Goal: Information Seeking & Learning: Stay updated

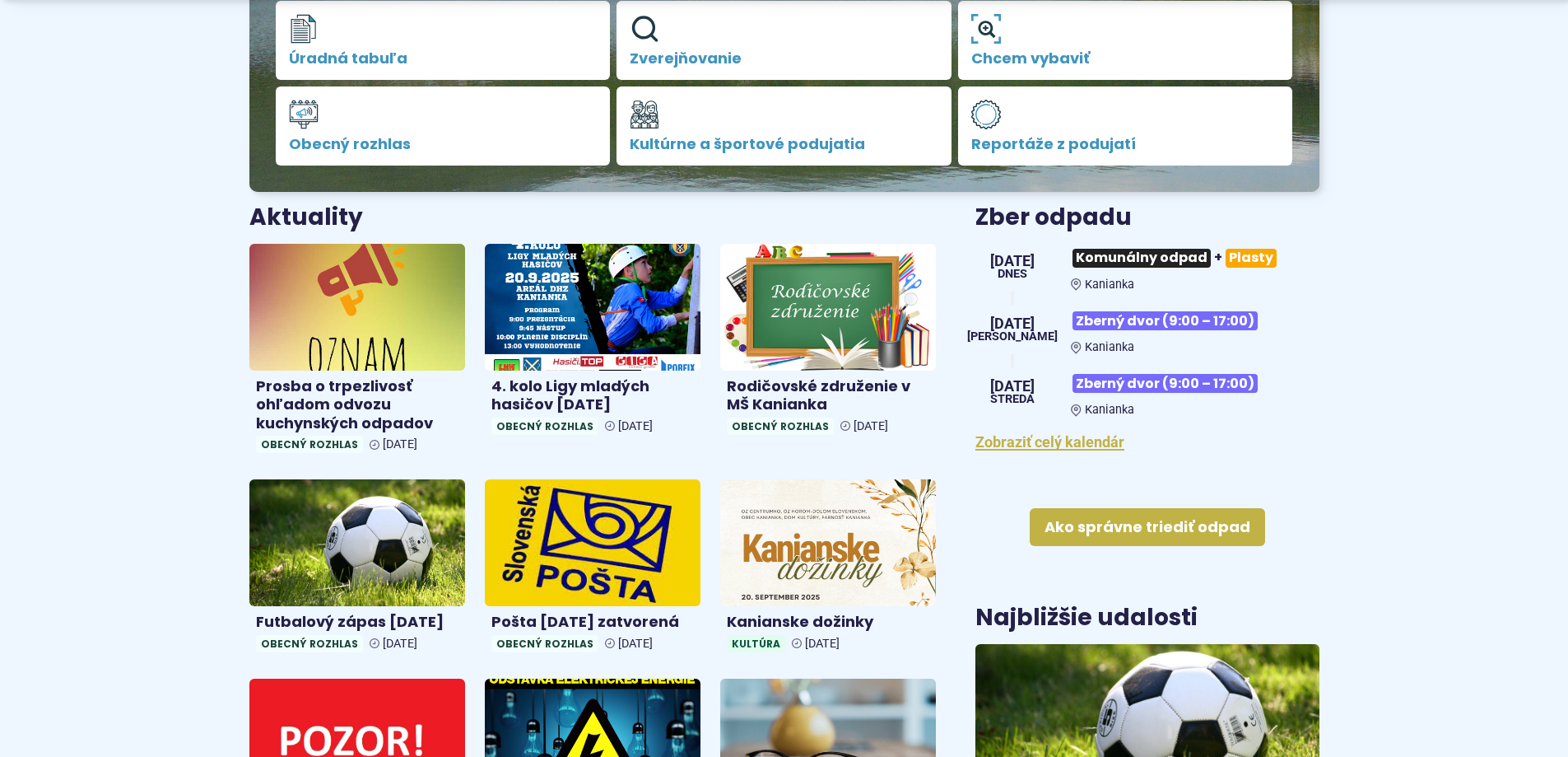
scroll to position [494, 0]
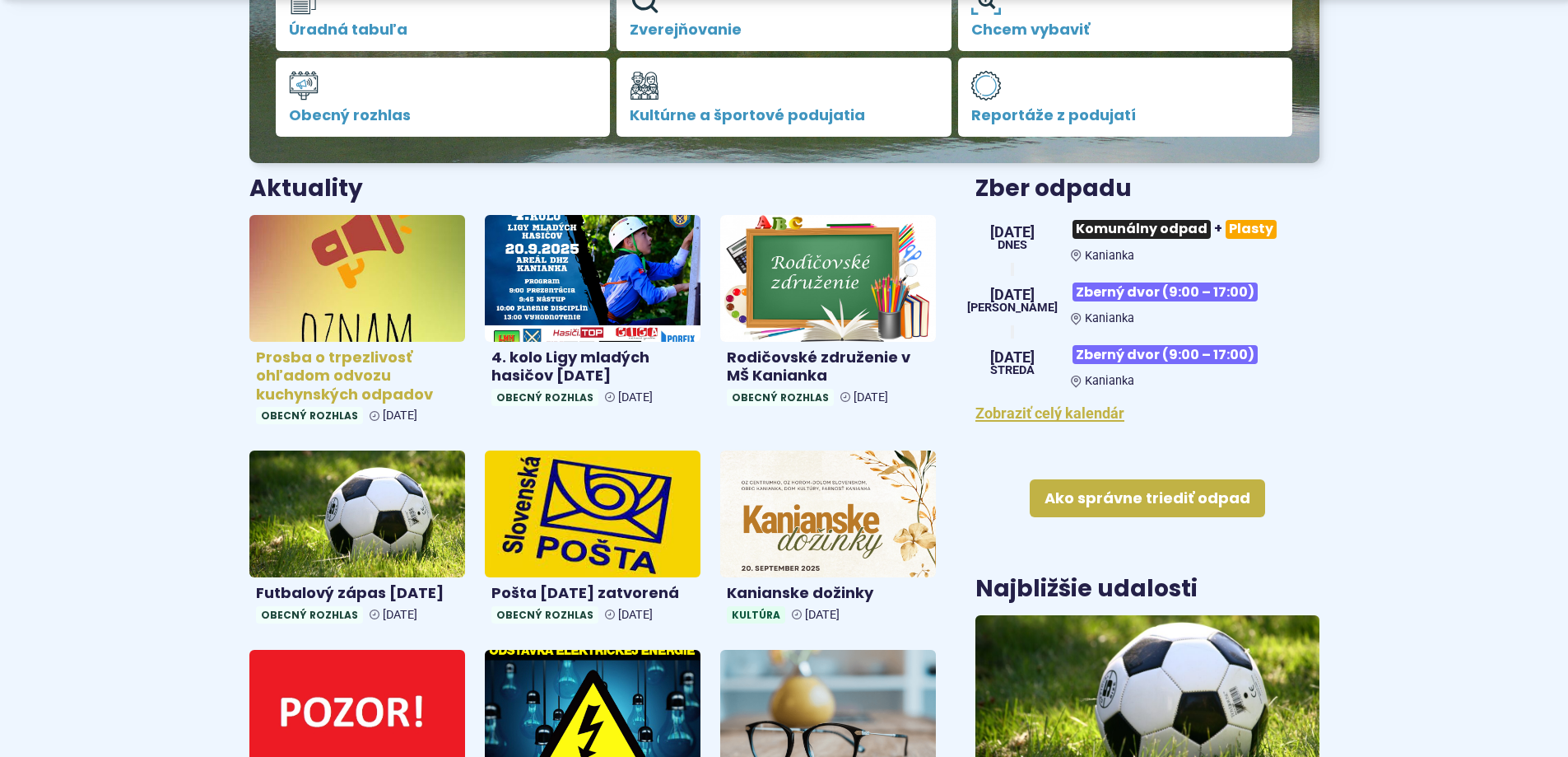
click at [289, 361] on h4 "Prosba o trpezlivosť ohľadom odvozu kuchynských odpadov" at bounding box center [357, 377] width 202 height 56
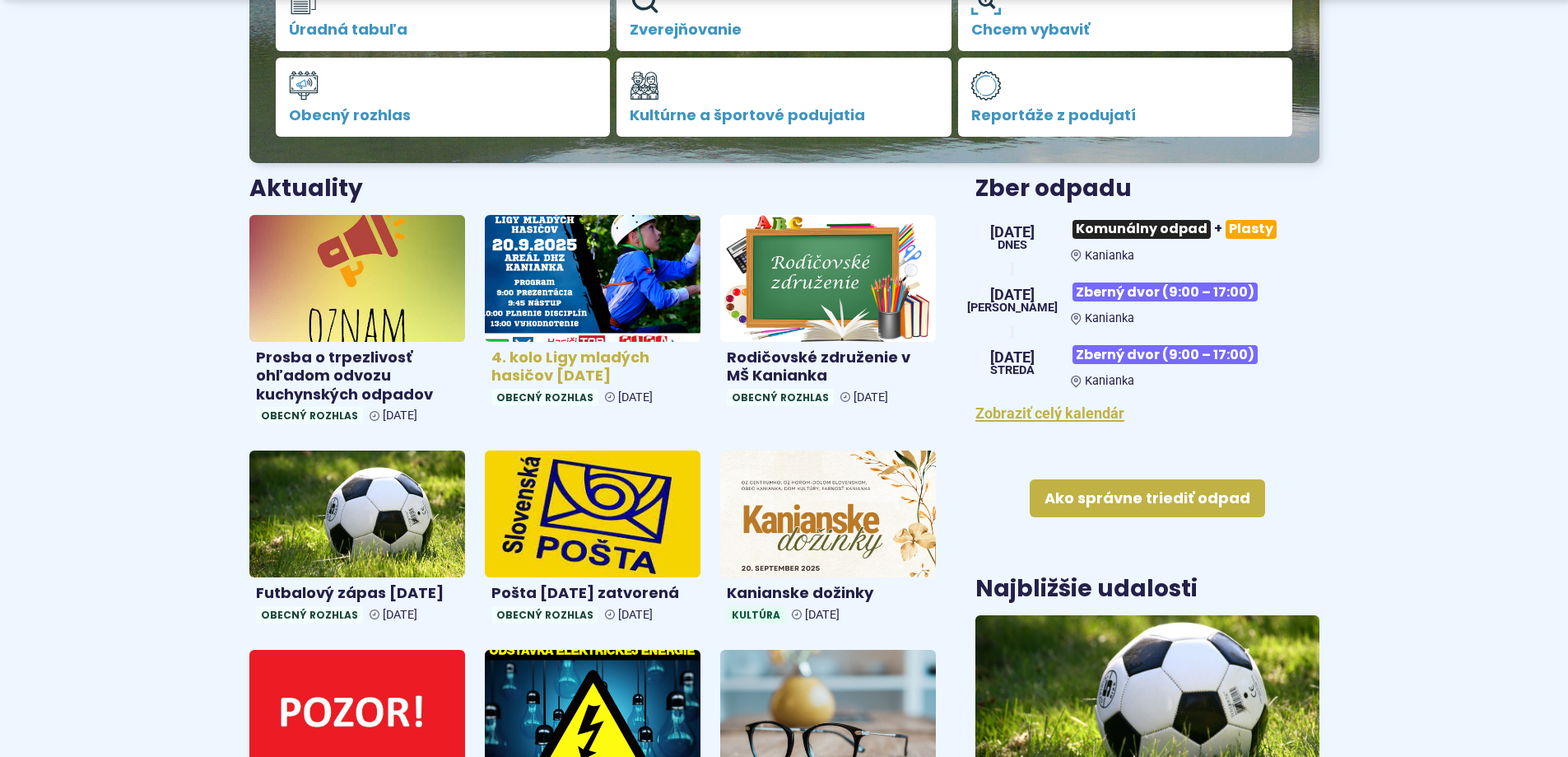
click at [575, 361] on h4 "4. kolo Ligy mladých hasičov [DATE]" at bounding box center [592, 367] width 202 height 37
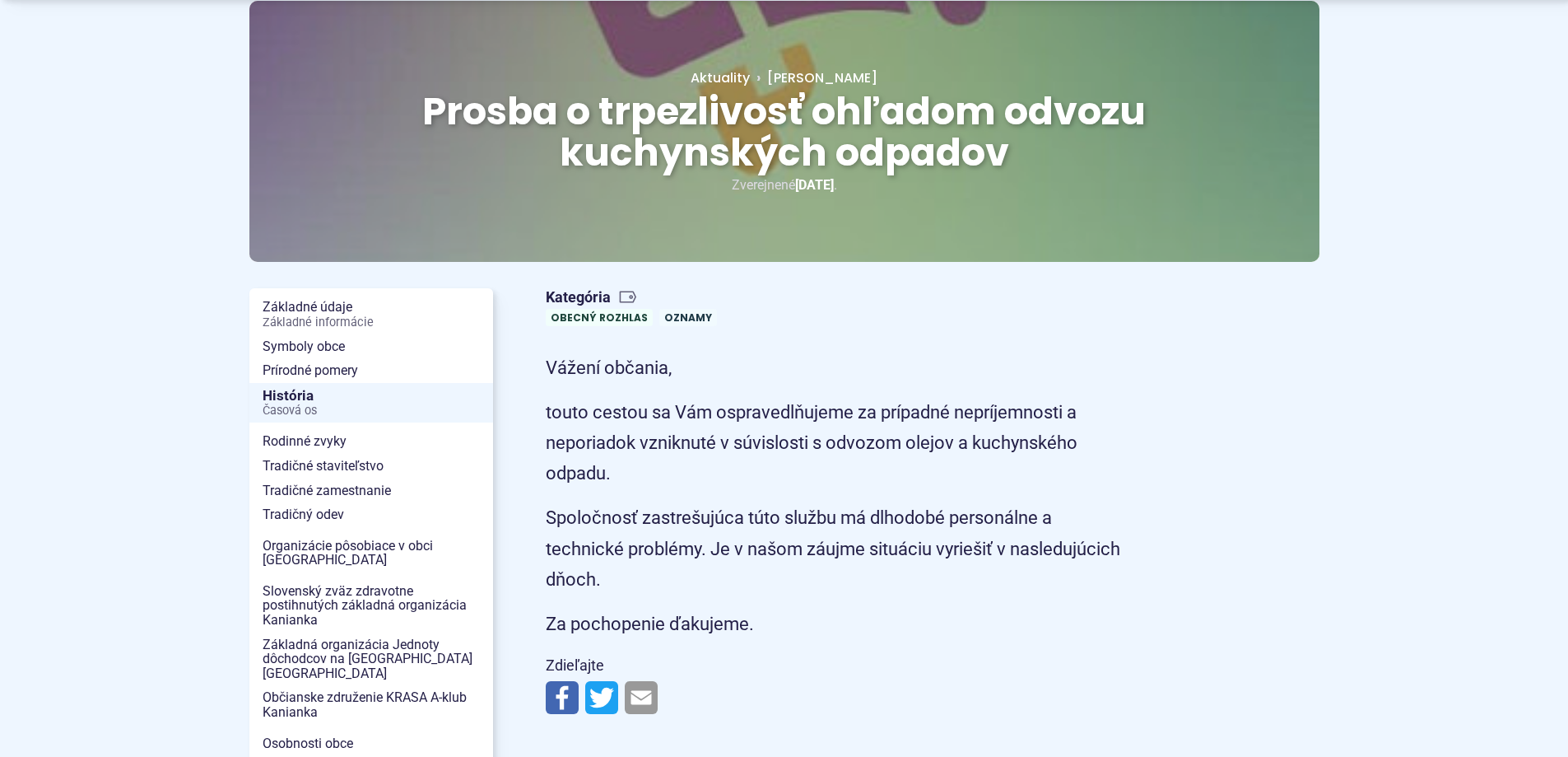
scroll to position [247, 0]
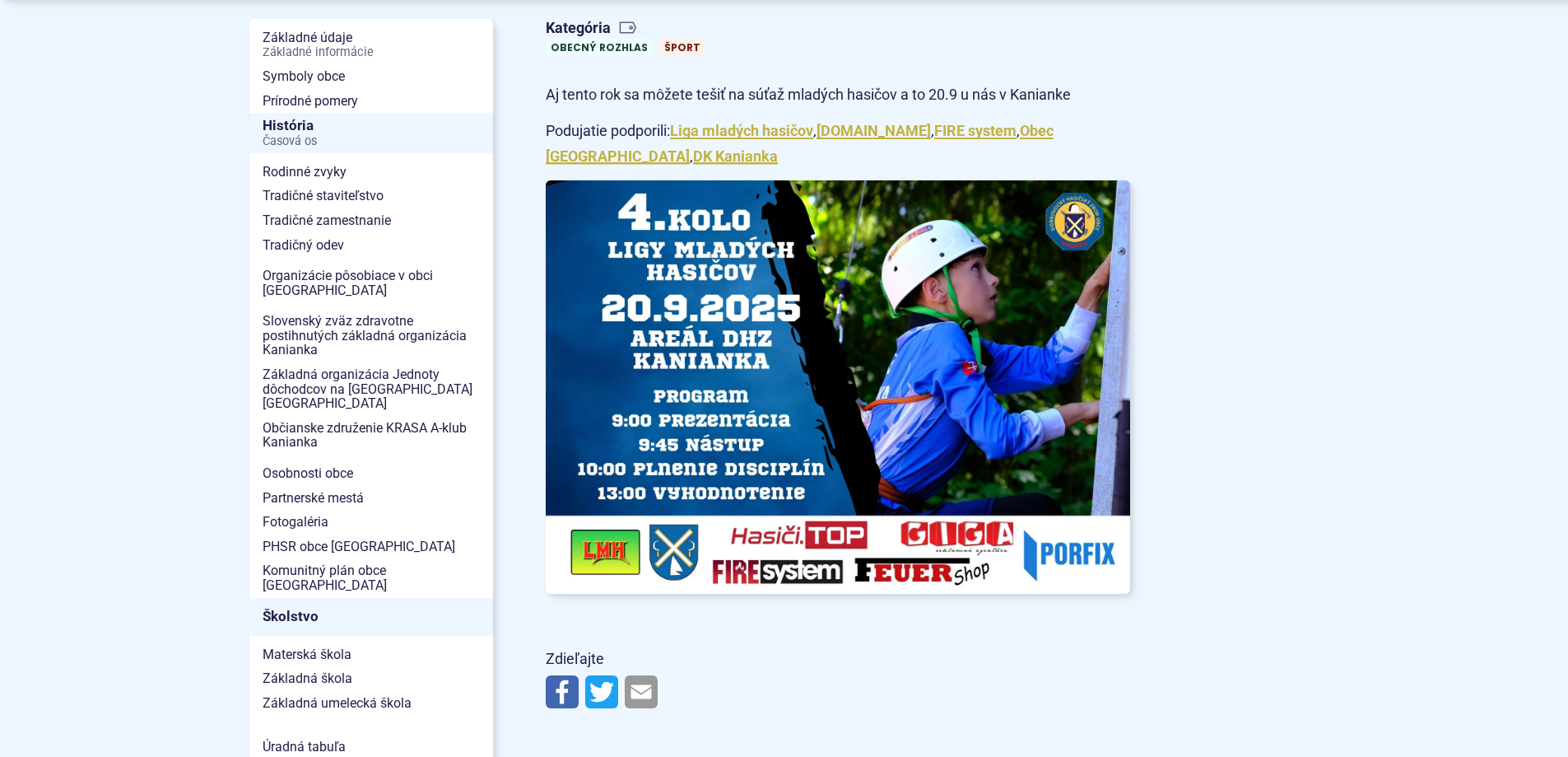
scroll to position [412, 0]
